Goal: Information Seeking & Learning: Find specific fact

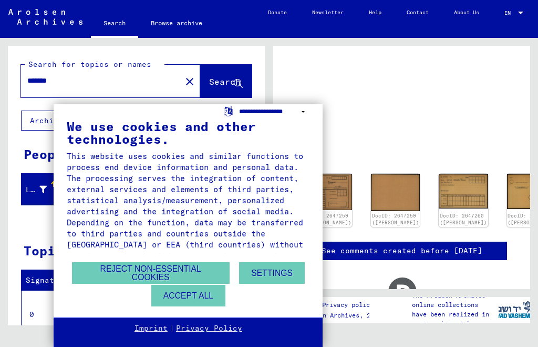
click at [294, 108] on select "**********" at bounding box center [274, 111] width 70 height 15
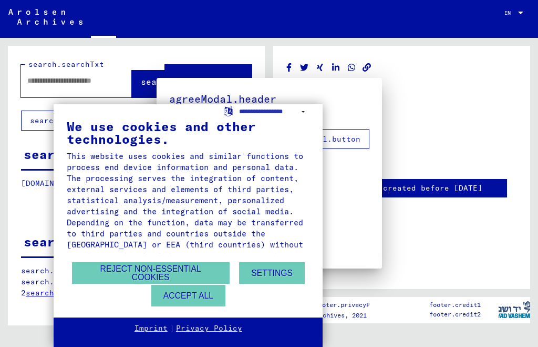
type input "*******"
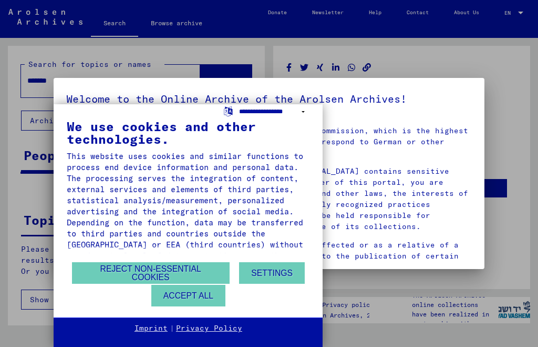
click at [301, 110] on select "**********" at bounding box center [274, 111] width 70 height 15
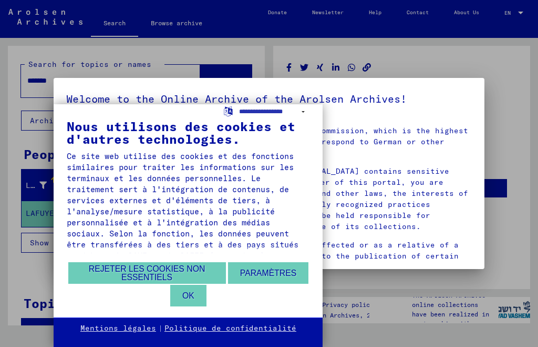
click at [196, 299] on button "OK" at bounding box center [188, 295] width 36 height 22
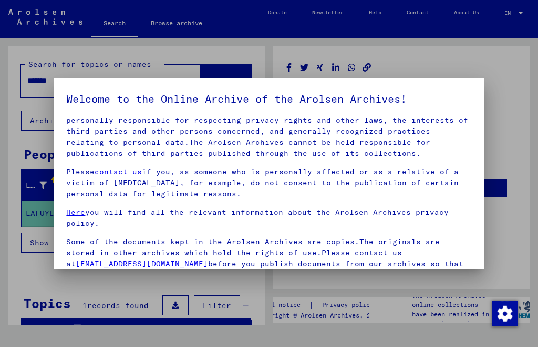
scroll to position [71, 0]
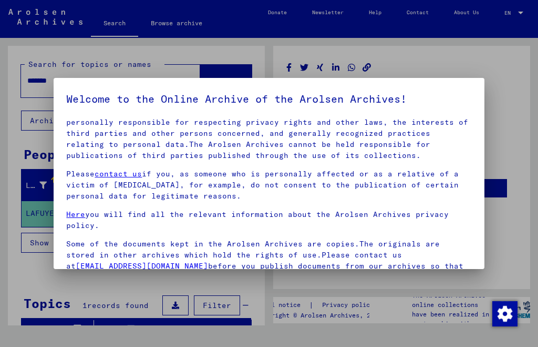
click at [436, 291] on div at bounding box center [269, 173] width 538 height 347
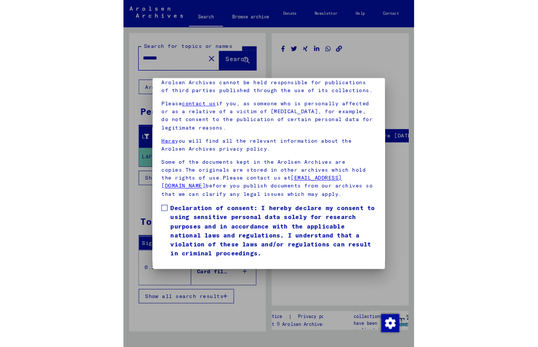
scroll to position [140, 0]
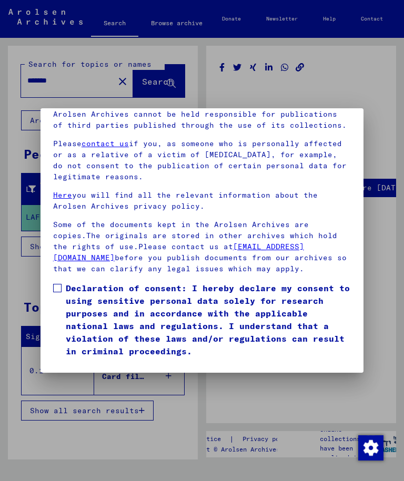
click at [48, 266] on mat-dialog-content "Our terms of use were established by the international commission, which is the…" at bounding box center [201, 203] width 323 height 313
click at [53, 284] on span at bounding box center [57, 288] width 8 height 8
click at [71, 346] on button "I agree" at bounding box center [78, 373] width 51 height 20
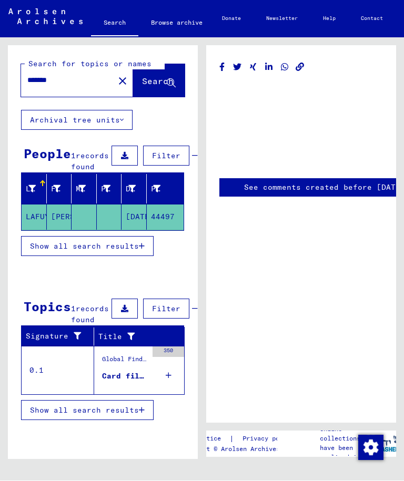
scroll to position [0, 0]
click at [31, 228] on mat-cell "LAFUYE" at bounding box center [34, 218] width 25 height 26
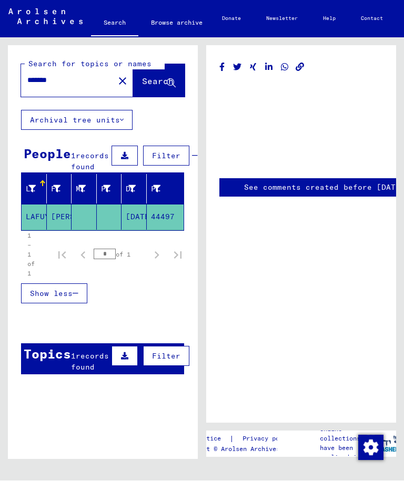
click at [58, 230] on mat-cell "[PERSON_NAME]" at bounding box center [59, 218] width 25 height 26
click at [135, 230] on mat-cell "[DATE]" at bounding box center [133, 218] width 25 height 26
click at [129, 226] on mat-cell "[DATE]" at bounding box center [133, 218] width 25 height 26
click at [137, 230] on mat-cell "[DATE]" at bounding box center [133, 218] width 25 height 26
click at [165, 230] on mat-cell "44497" at bounding box center [165, 218] width 37 height 26
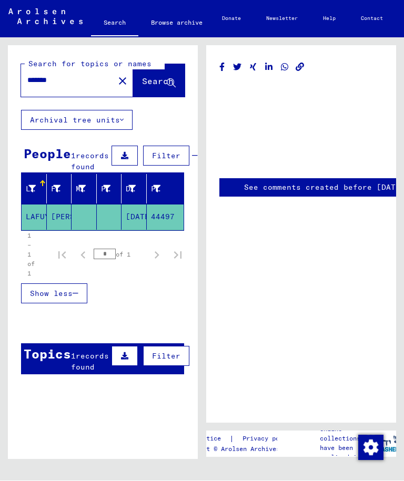
click at [78, 346] on span "records found" at bounding box center [90, 362] width 38 height 21
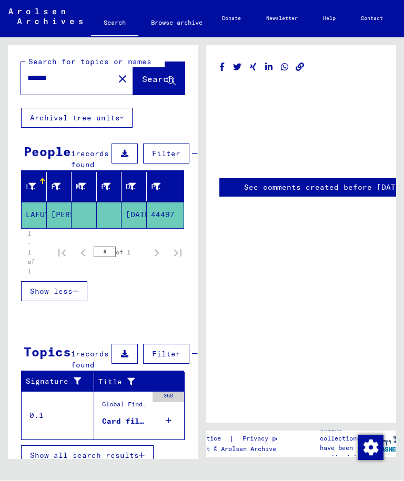
scroll to position [2, 0]
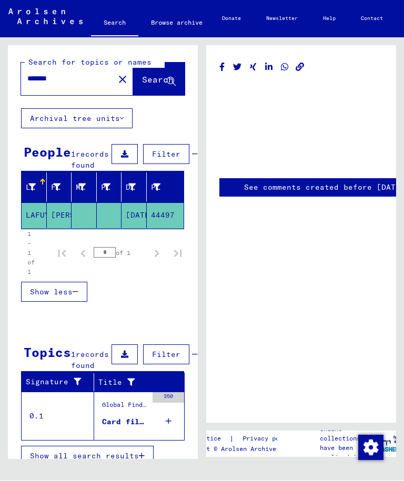
click at [172, 346] on div "350" at bounding box center [168, 416] width 32 height 47
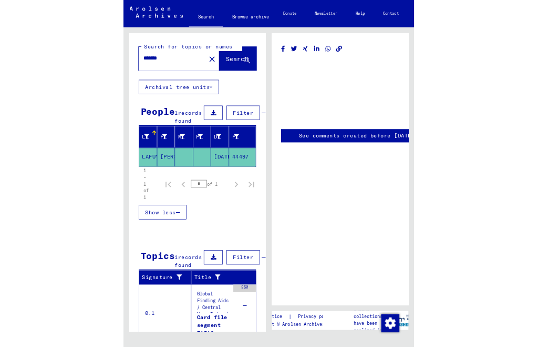
scroll to position [0, 0]
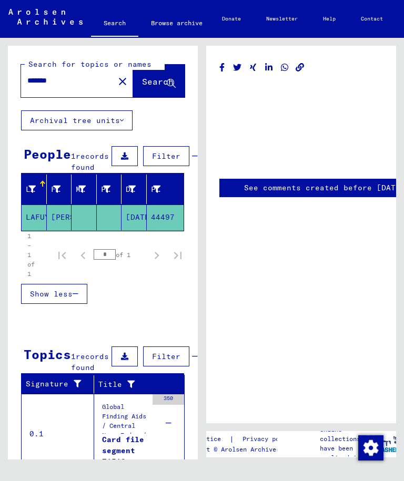
click at [62, 230] on mat-cell "[PERSON_NAME]" at bounding box center [59, 218] width 25 height 26
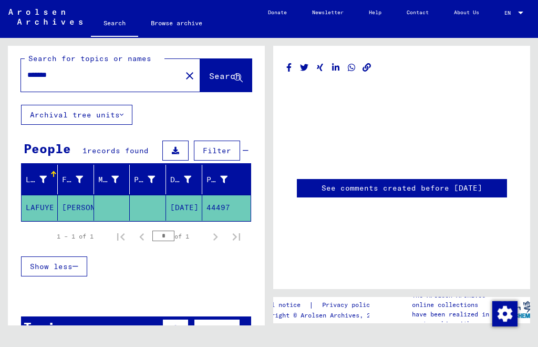
scroll to position [8, 0]
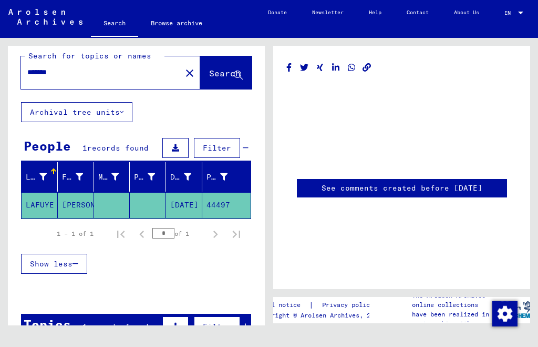
click at [180, 211] on mat-cell "[DATE]" at bounding box center [184, 205] width 36 height 26
click at [175, 207] on mat-cell "[DATE]" at bounding box center [184, 205] width 36 height 26
click at [180, 206] on mat-cell "[DATE]" at bounding box center [184, 205] width 36 height 26
click at [172, 179] on div "Date of Birth" at bounding box center [180, 176] width 21 height 11
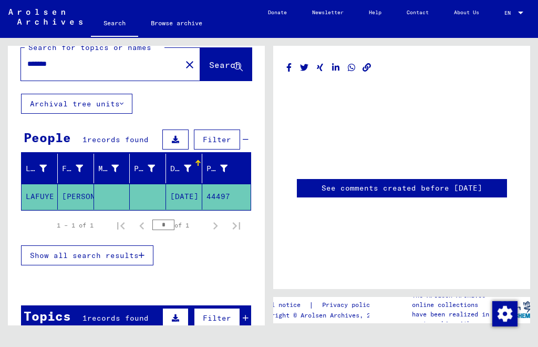
scroll to position [14, 0]
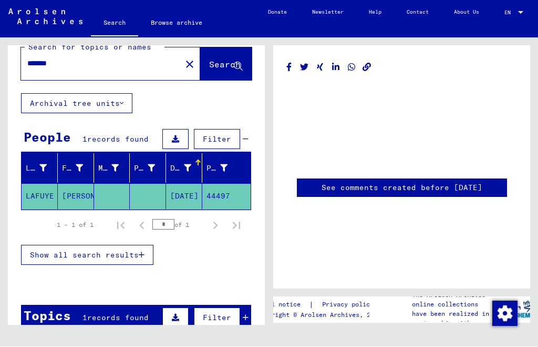
click at [177, 184] on mat-cell "[DATE]" at bounding box center [184, 197] width 36 height 26
click at [177, 187] on mat-cell "[DATE]" at bounding box center [184, 197] width 36 height 26
click at [210, 184] on mat-cell "44497" at bounding box center [226, 197] width 48 height 26
click at [179, 163] on div "Date of Birth" at bounding box center [180, 168] width 21 height 11
click at [178, 184] on mat-cell "[DATE]" at bounding box center [184, 197] width 36 height 26
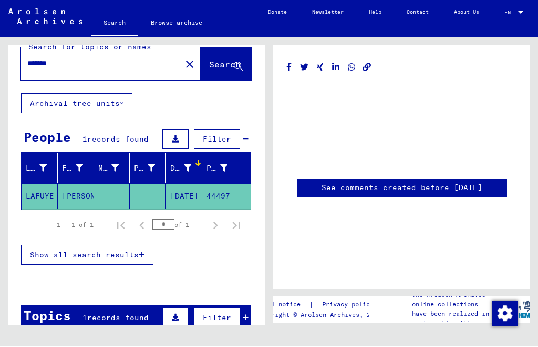
click at [77, 184] on mat-cell "[PERSON_NAME]" at bounding box center [76, 197] width 36 height 26
click at [25, 185] on mat-cell "LAFUYE" at bounding box center [40, 197] width 36 height 26
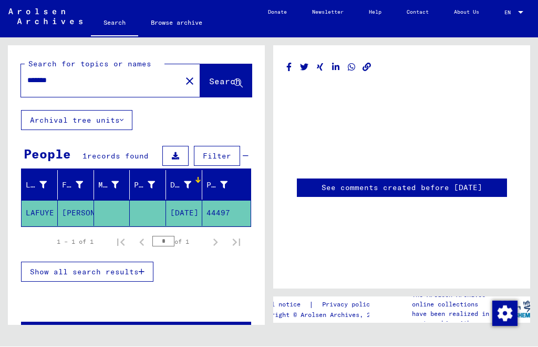
scroll to position [0, 0]
click at [518, 10] on div at bounding box center [520, 13] width 9 height 6
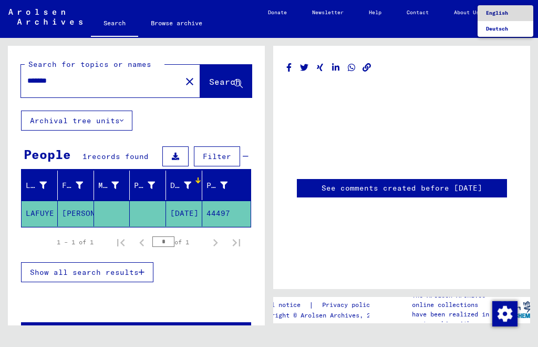
click at [508, 6] on span "English" at bounding box center [505, 13] width 39 height 16
click at [95, 127] on button "Archival tree units" at bounding box center [76, 120] width 111 height 20
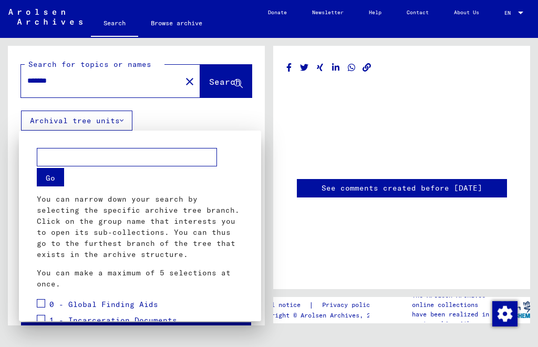
scroll to position [251, 0]
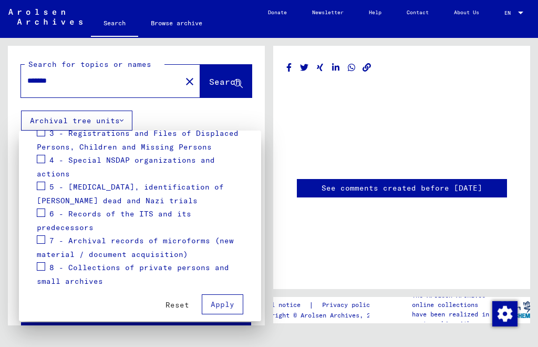
click at [113, 127] on div at bounding box center [269, 173] width 538 height 347
